Goal: Information Seeking & Learning: Learn about a topic

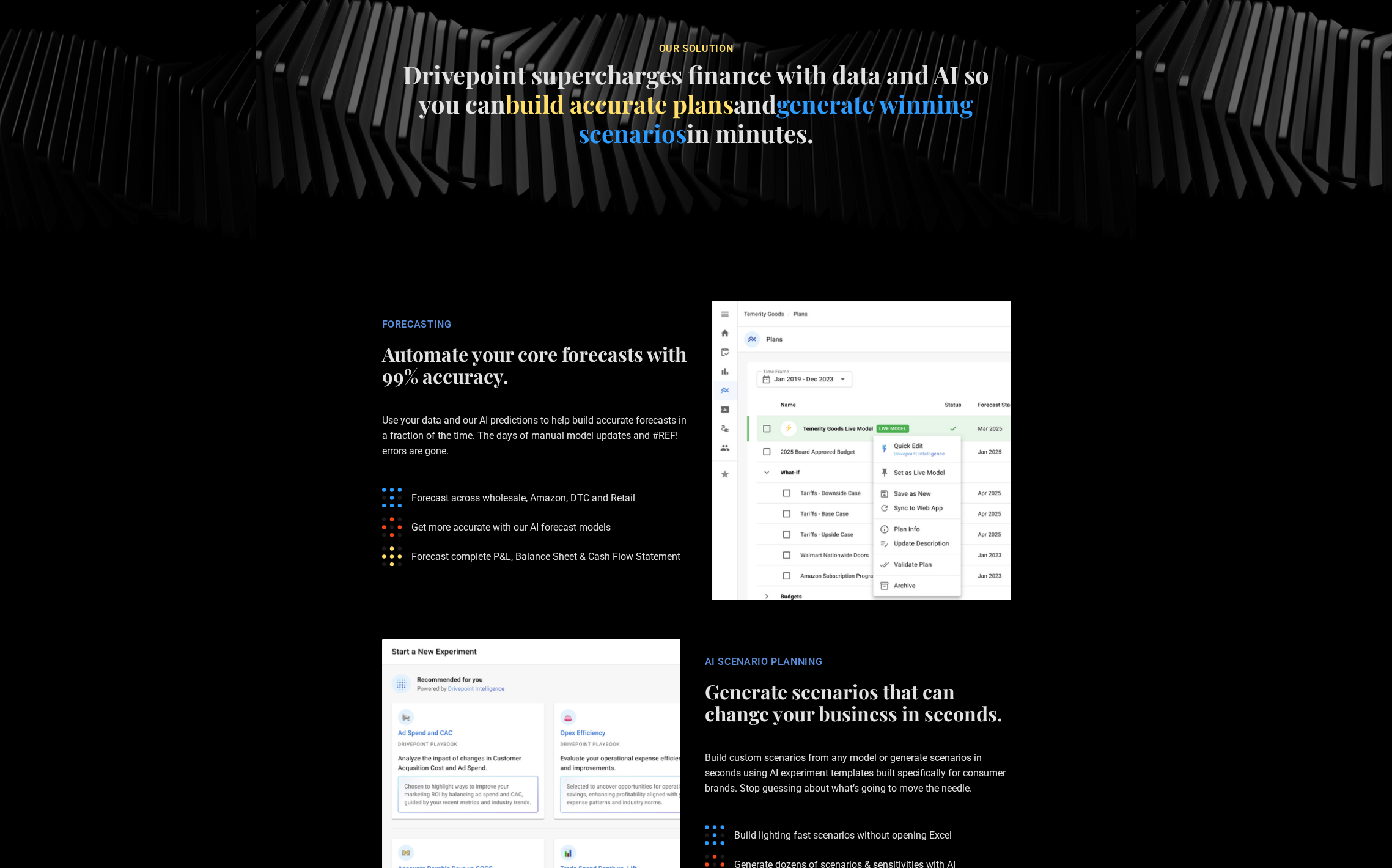
scroll to position [1680, 0]
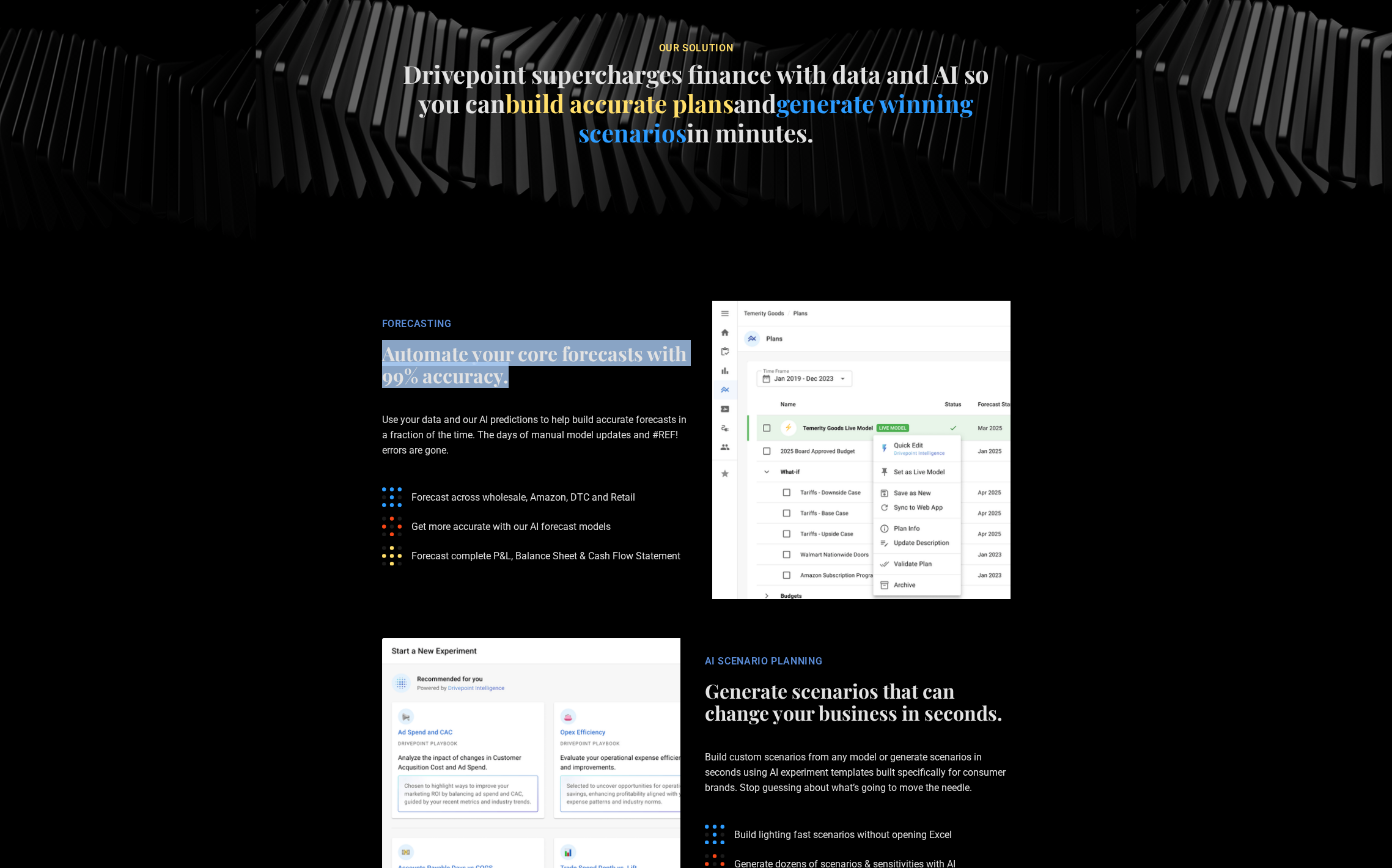
drag, startPoint x: 382, startPoint y: 354, endPoint x: 585, endPoint y: 371, distance: 203.7
click at [585, 371] on h2 "Automate your core forecasts with 99% accuracy." at bounding box center [535, 364] width 306 height 44
drag, startPoint x: 386, startPoint y: 349, endPoint x: 339, endPoint y: 383, distance: 58.0
click at [339, 383] on section "FORECASTING Automate your core forecasts with 99% accuracy. Use your data and o…" at bounding box center [696, 449] width 1392 height 337
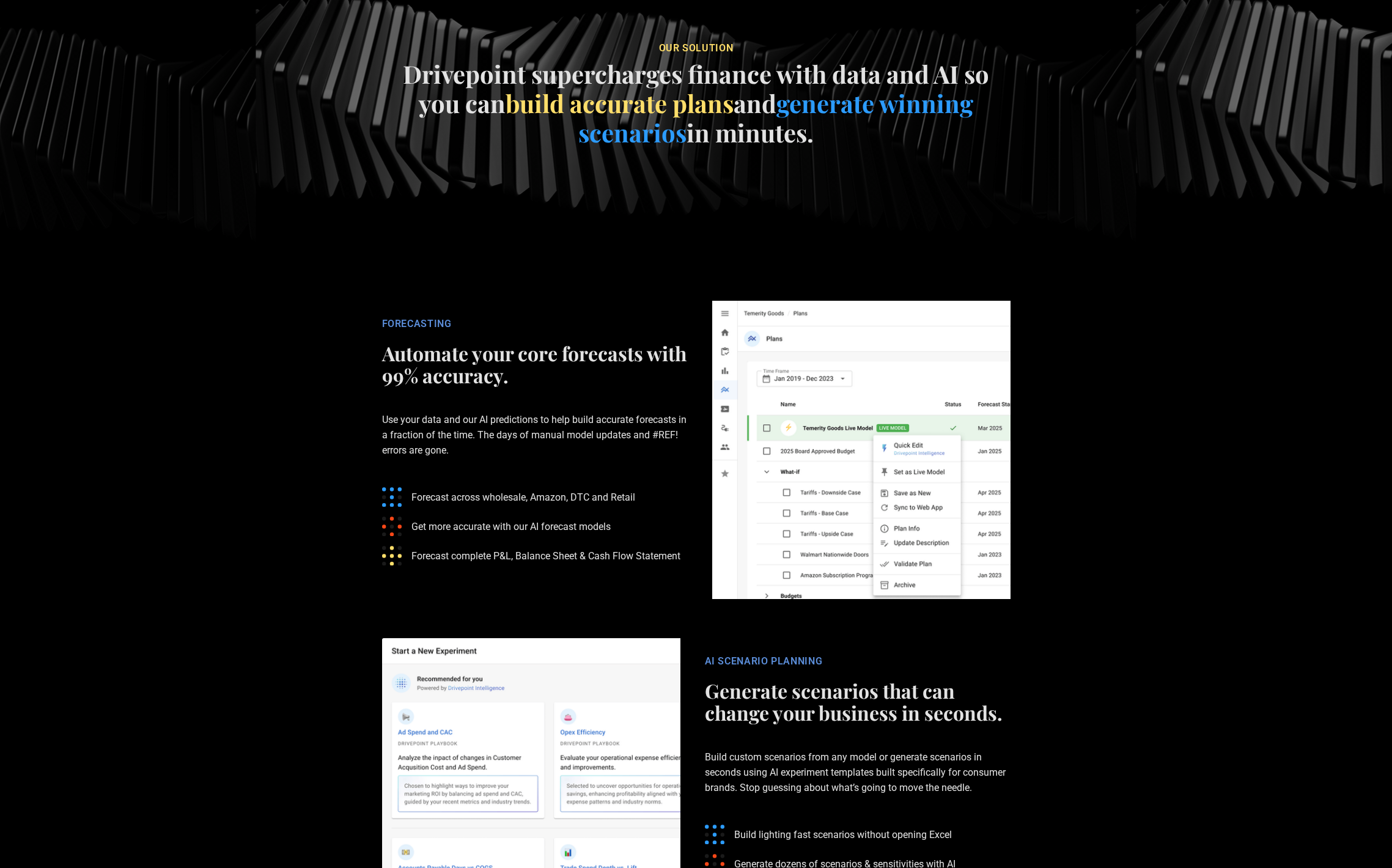
click at [441, 400] on p "Use your data and our AI predictions to help build accurate forecasts in a frac…" at bounding box center [535, 435] width 306 height 85
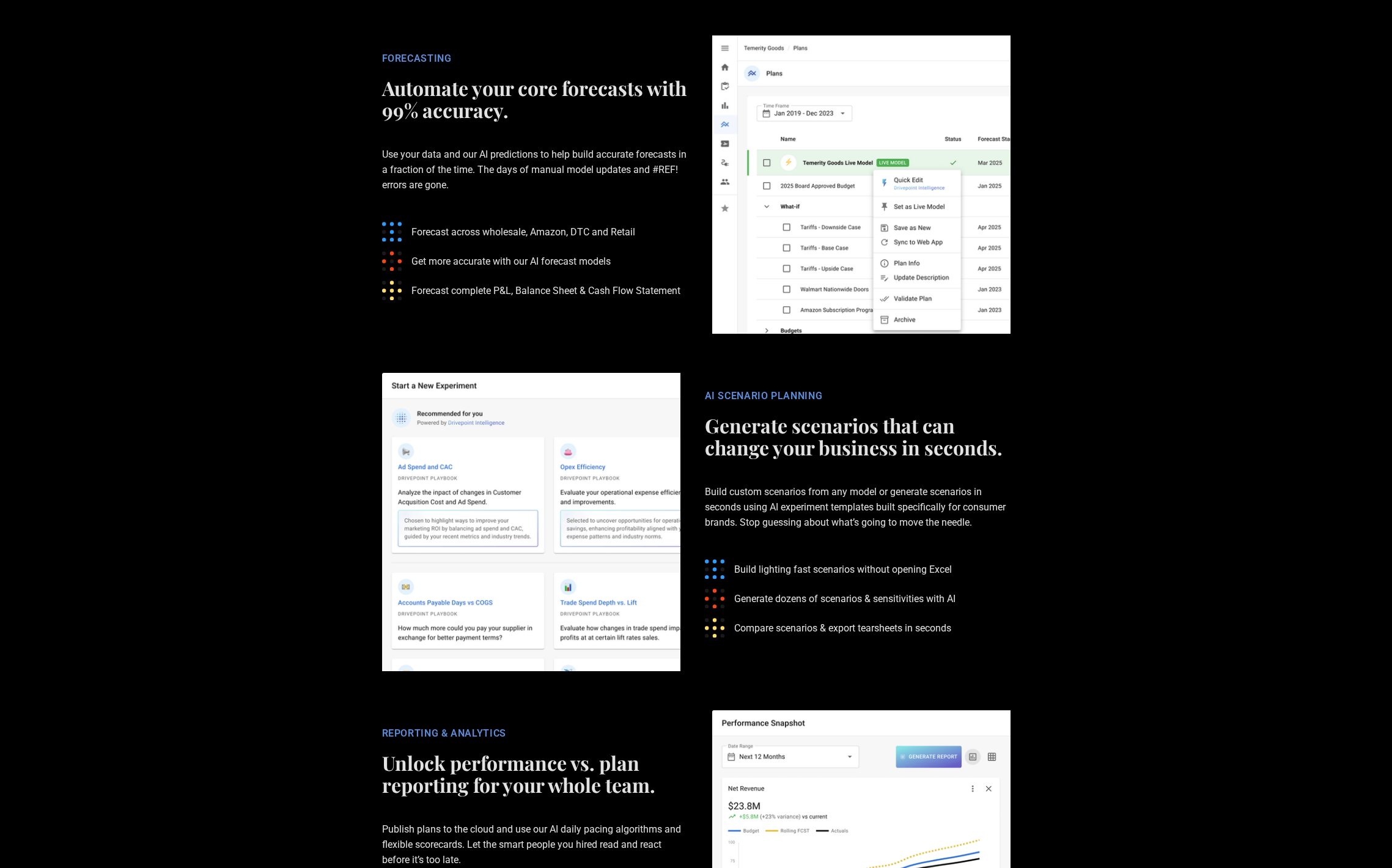
scroll to position [1955, 0]
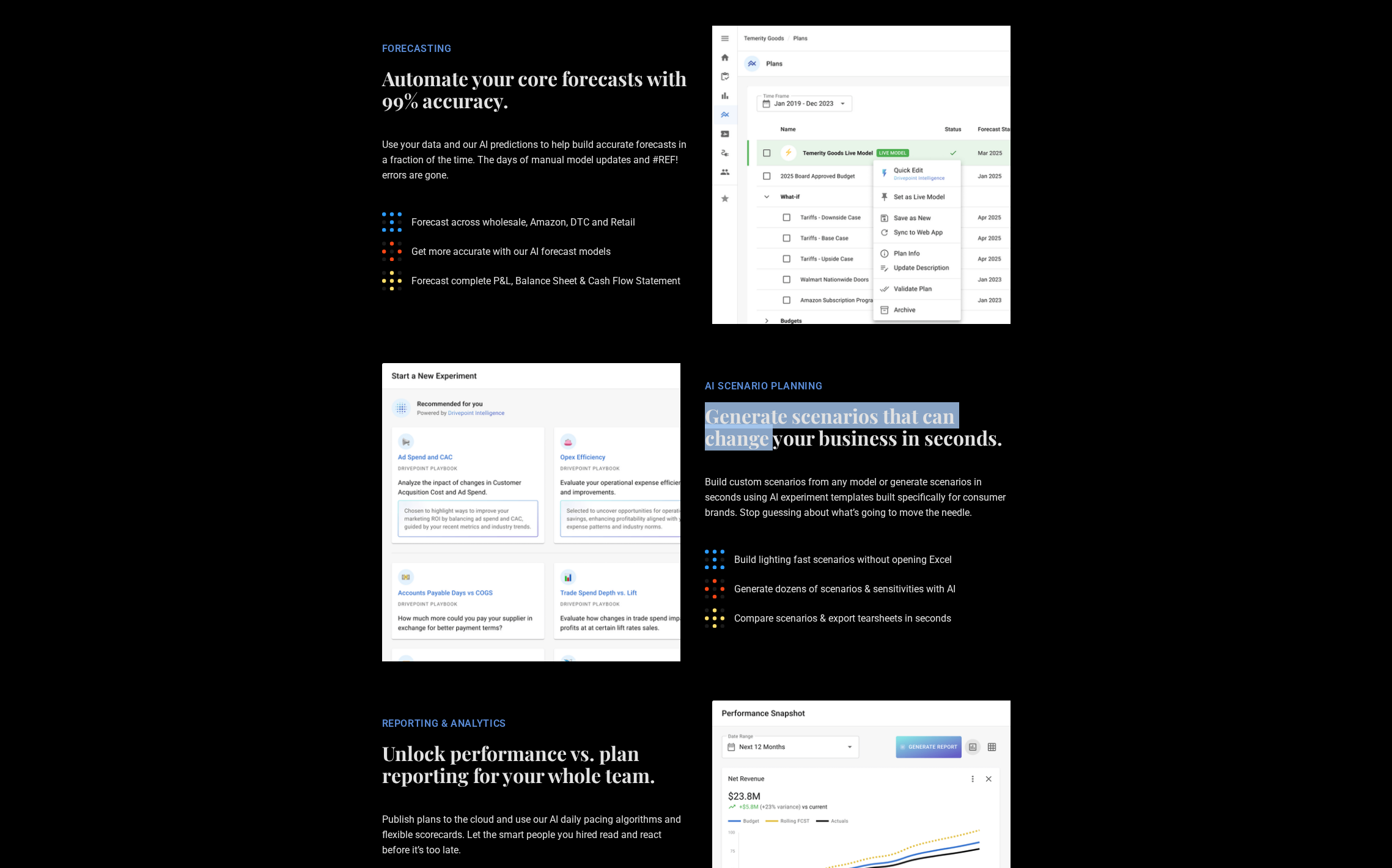
drag, startPoint x: 701, startPoint y: 408, endPoint x: 770, endPoint y: 429, distance: 72.1
click at [771, 429] on div "AI SCENARIO PLANNING Generate scenarios that can change your business in second…" at bounding box center [857, 512] width 330 height 264
click at [770, 429] on h2 "Generate scenarios that can change your business in seconds." at bounding box center [857, 427] width 306 height 44
click at [708, 412] on h2 "Generate scenarios that can change your business in seconds." at bounding box center [857, 427] width 306 height 44
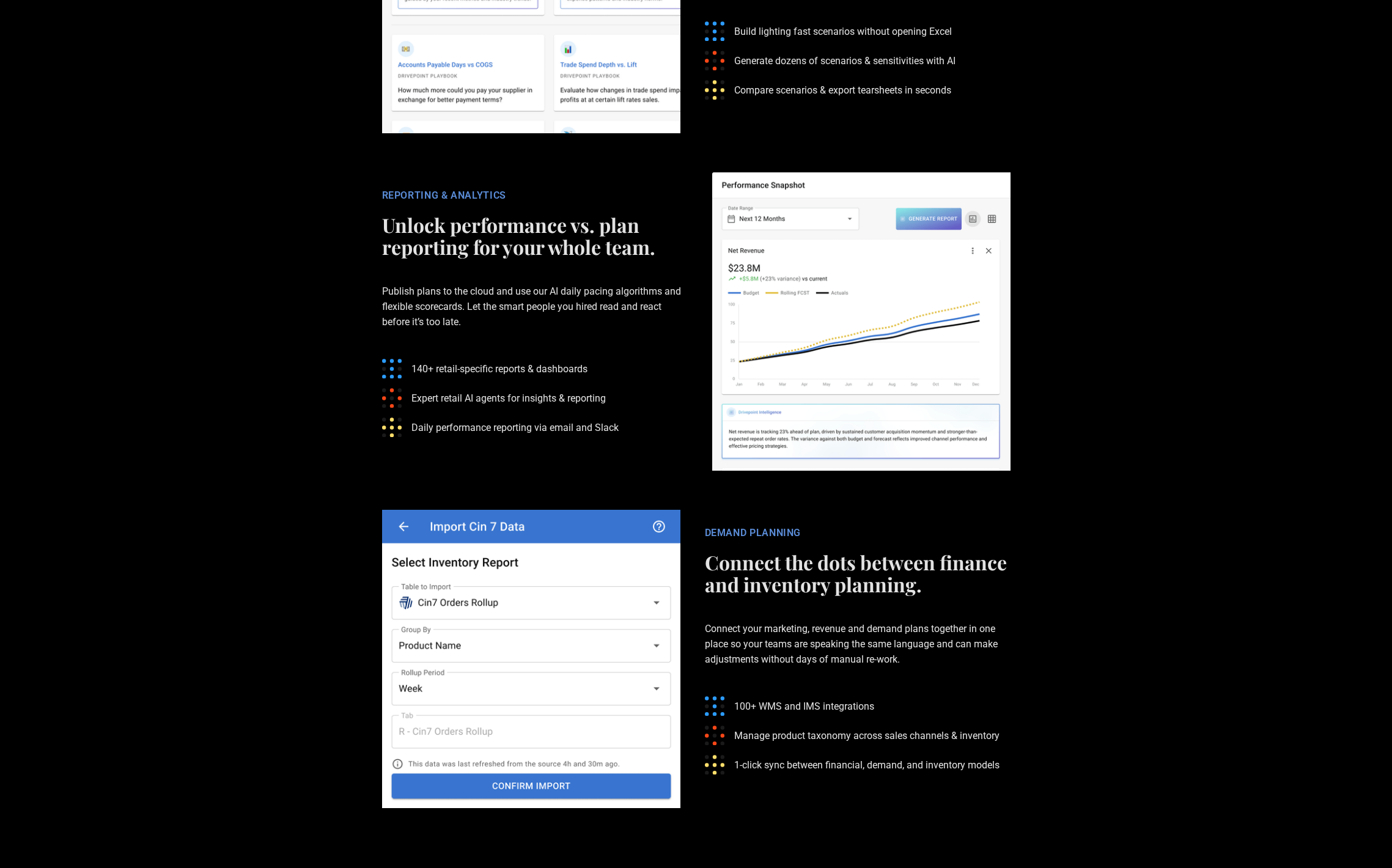
scroll to position [2474, 0]
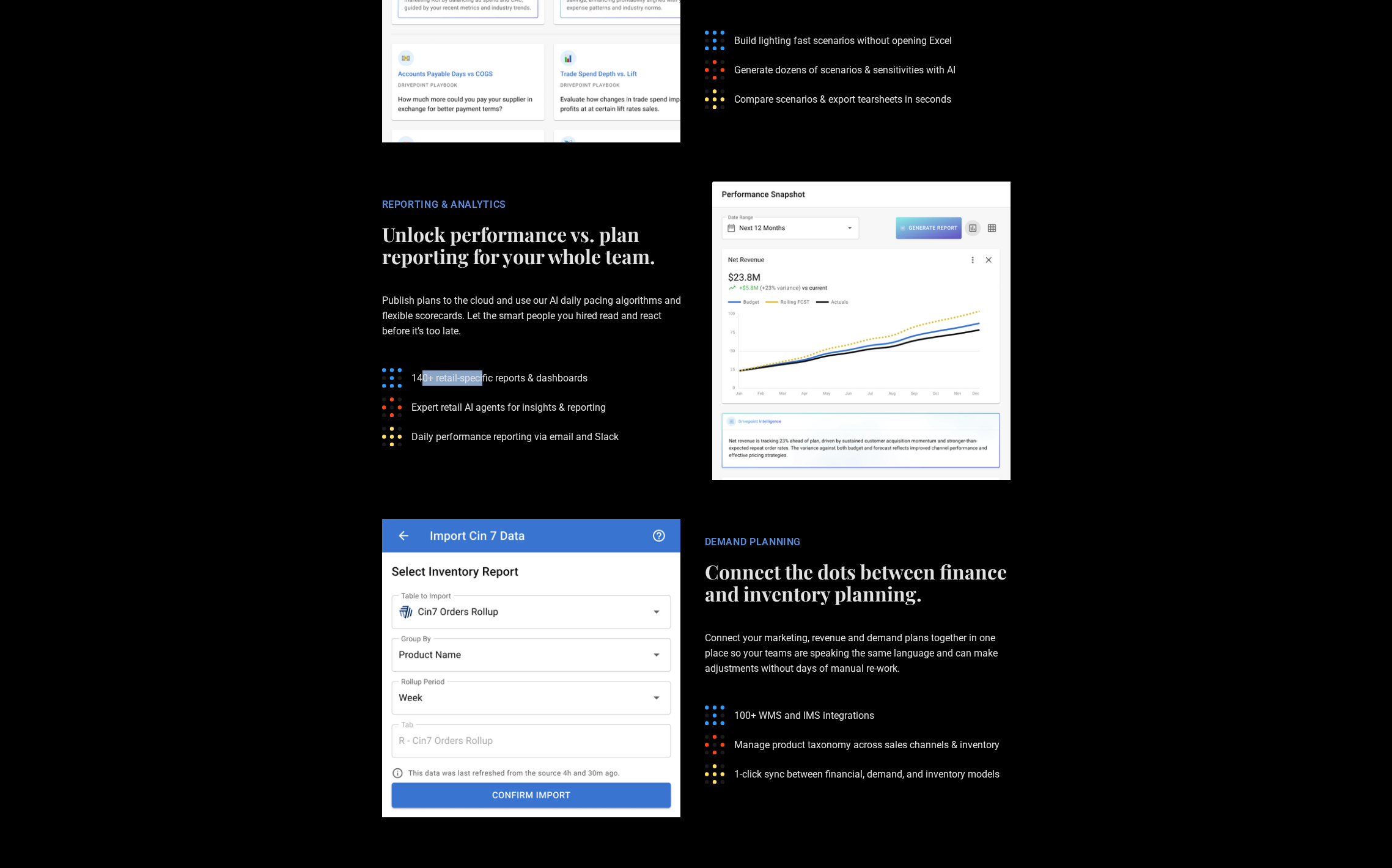
drag, startPoint x: 423, startPoint y: 375, endPoint x: 484, endPoint y: 374, distance: 61.0
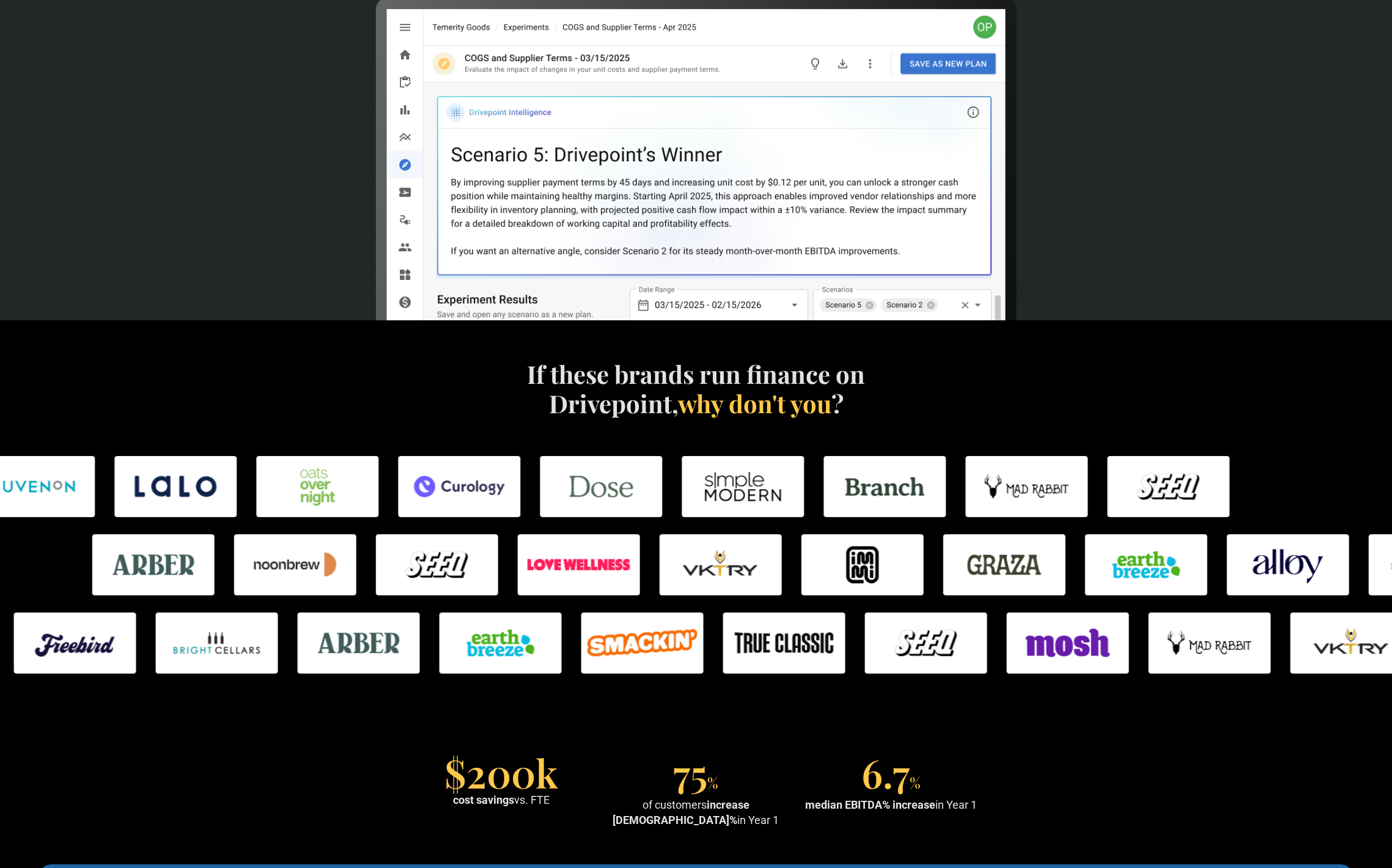
scroll to position [0, 0]
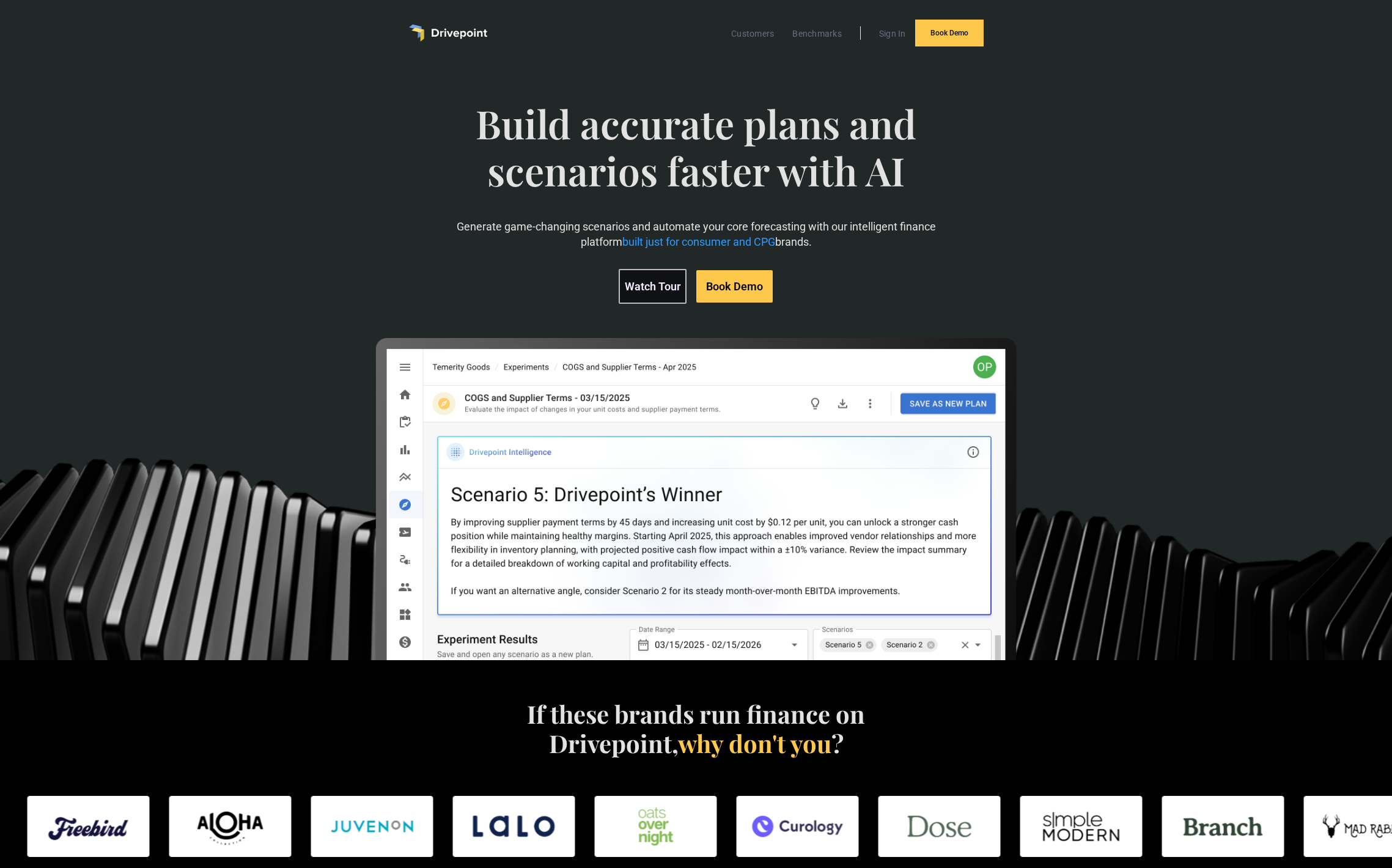
click at [638, 290] on link "Watch Tour" at bounding box center [652, 286] width 68 height 35
click at [657, 281] on link "Watch Tour" at bounding box center [652, 285] width 68 height 35
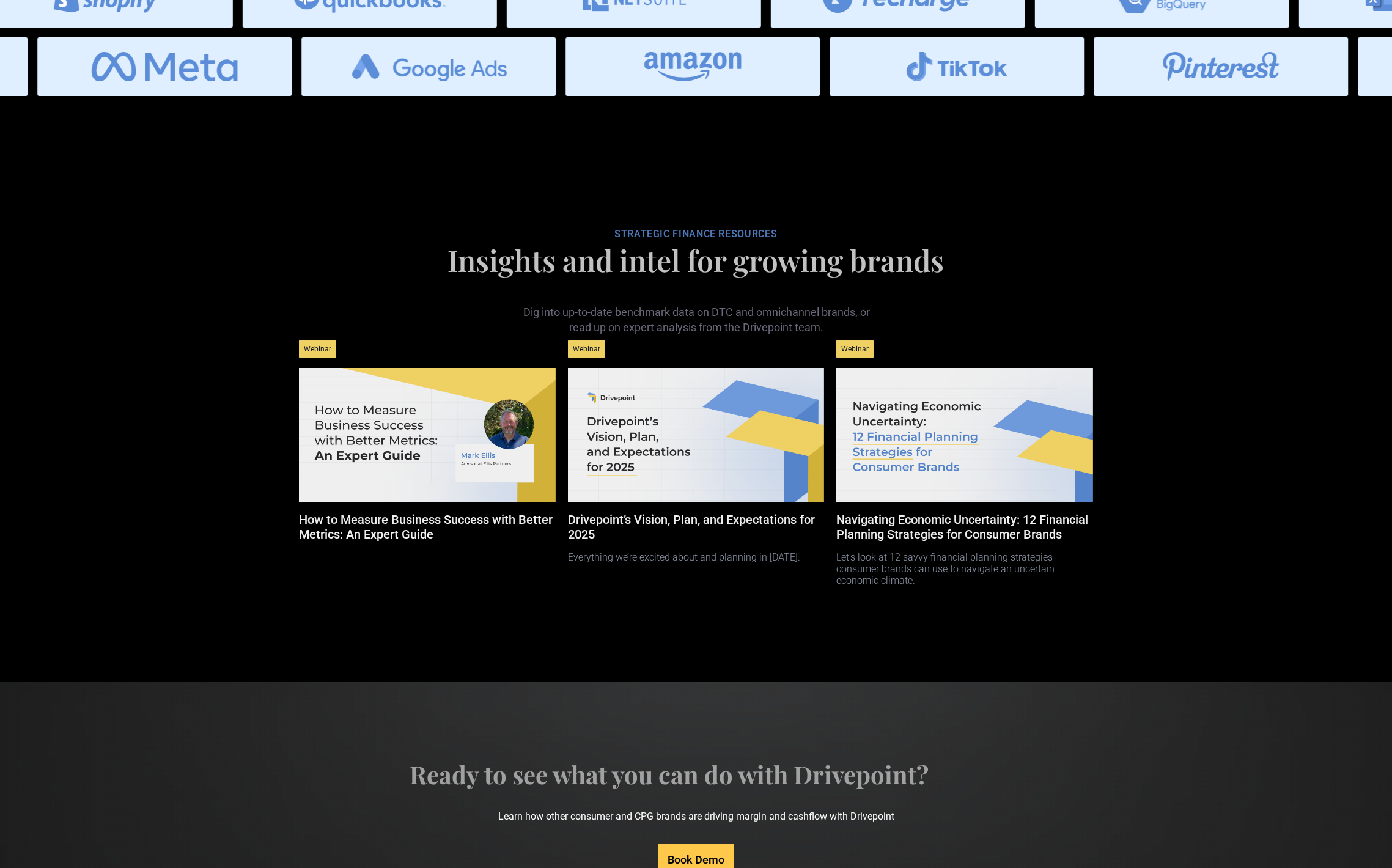
scroll to position [5384, 0]
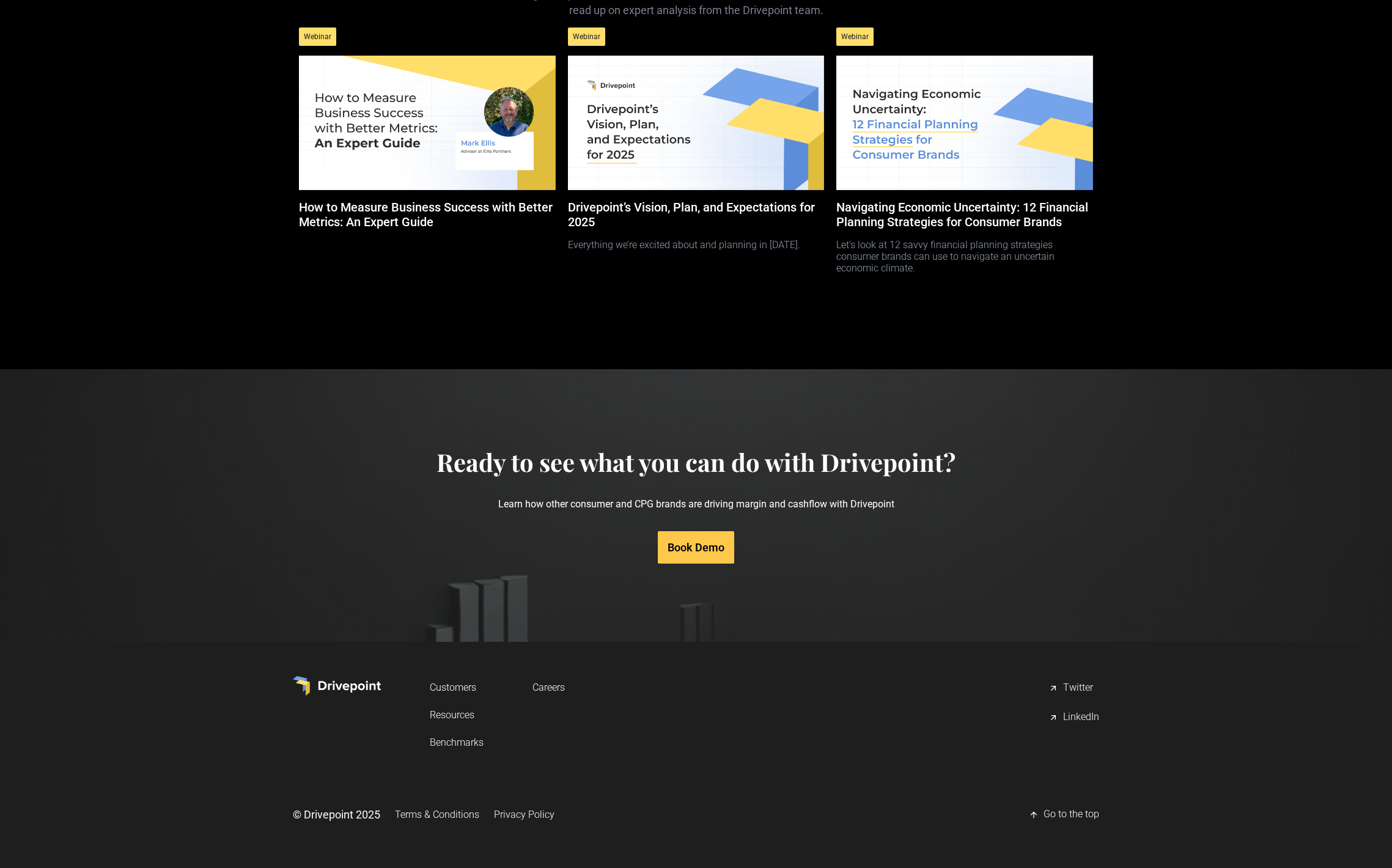
click at [450, 717] on link "Resources" at bounding box center [456, 715] width 54 height 23
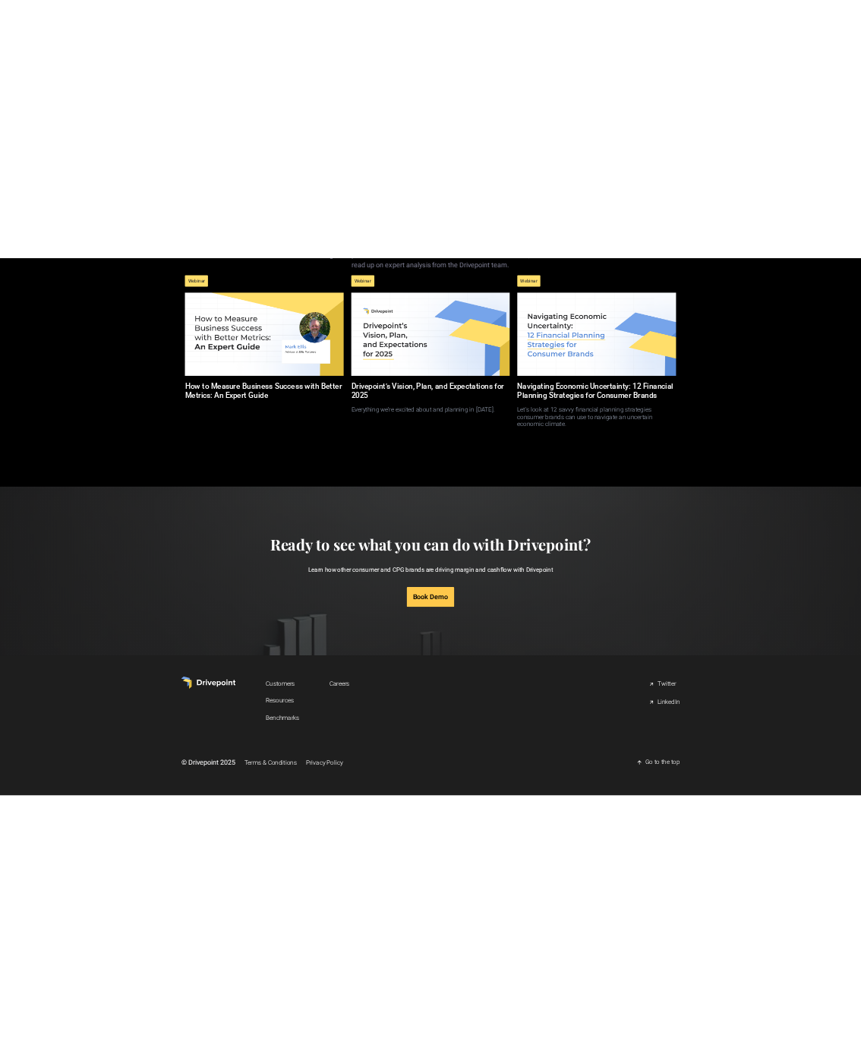
scroll to position [5396, 0]
